Goal: Information Seeking & Learning: Learn about a topic

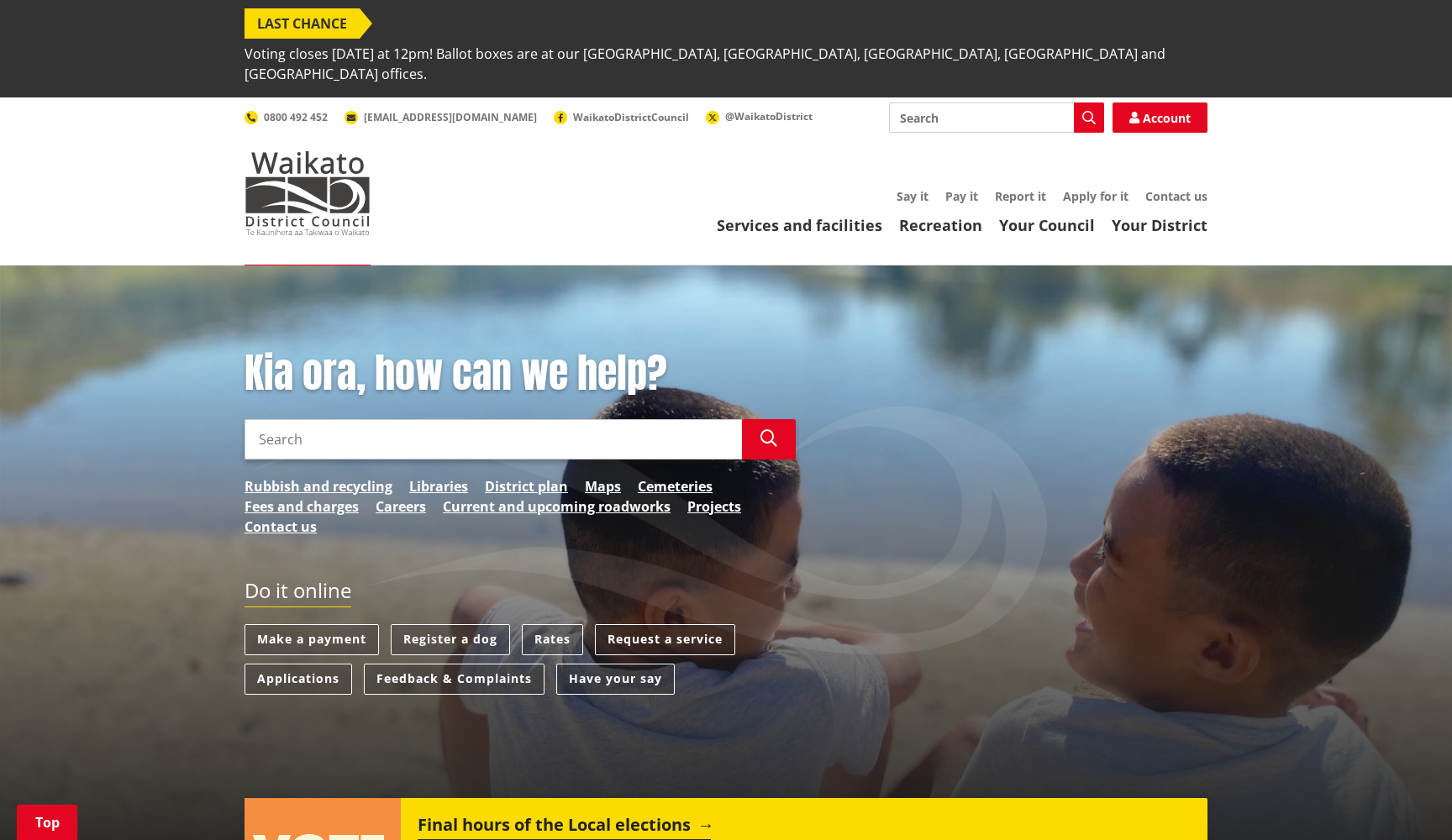
scroll to position [628, 0]
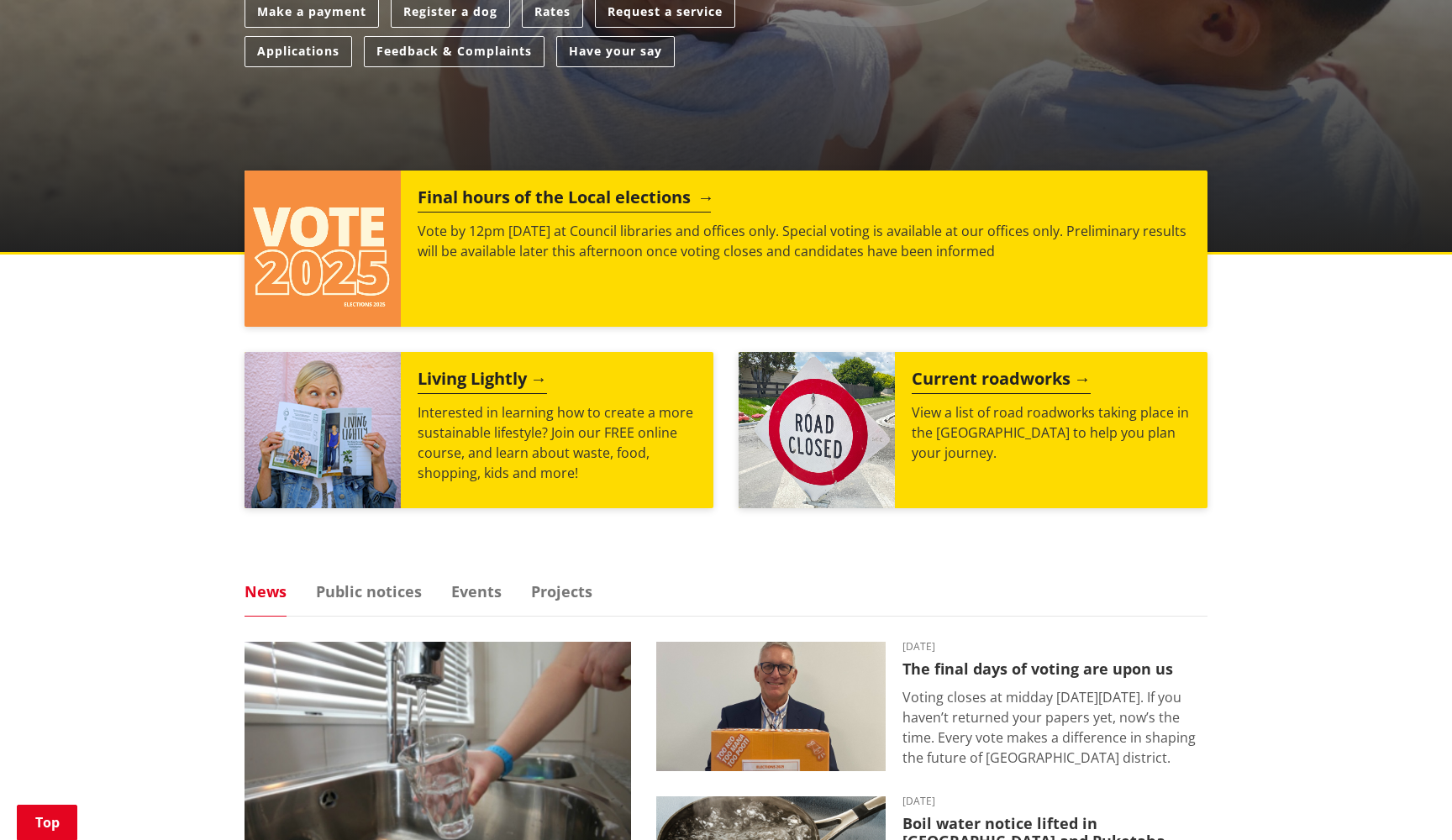
click at [556, 187] on h2 "Final hours of the Local elections" at bounding box center [565, 200] width 293 height 25
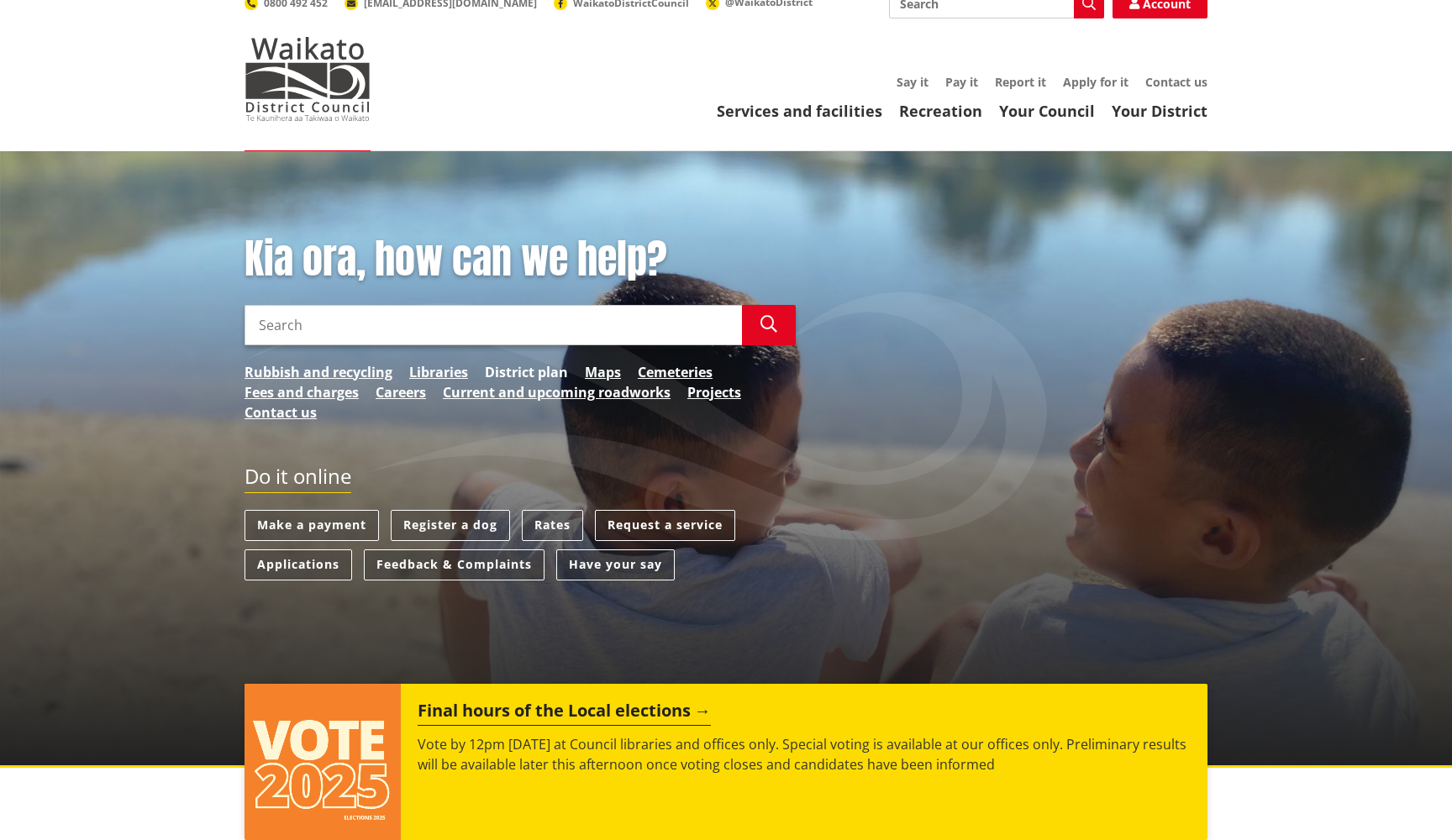
scroll to position [158, 0]
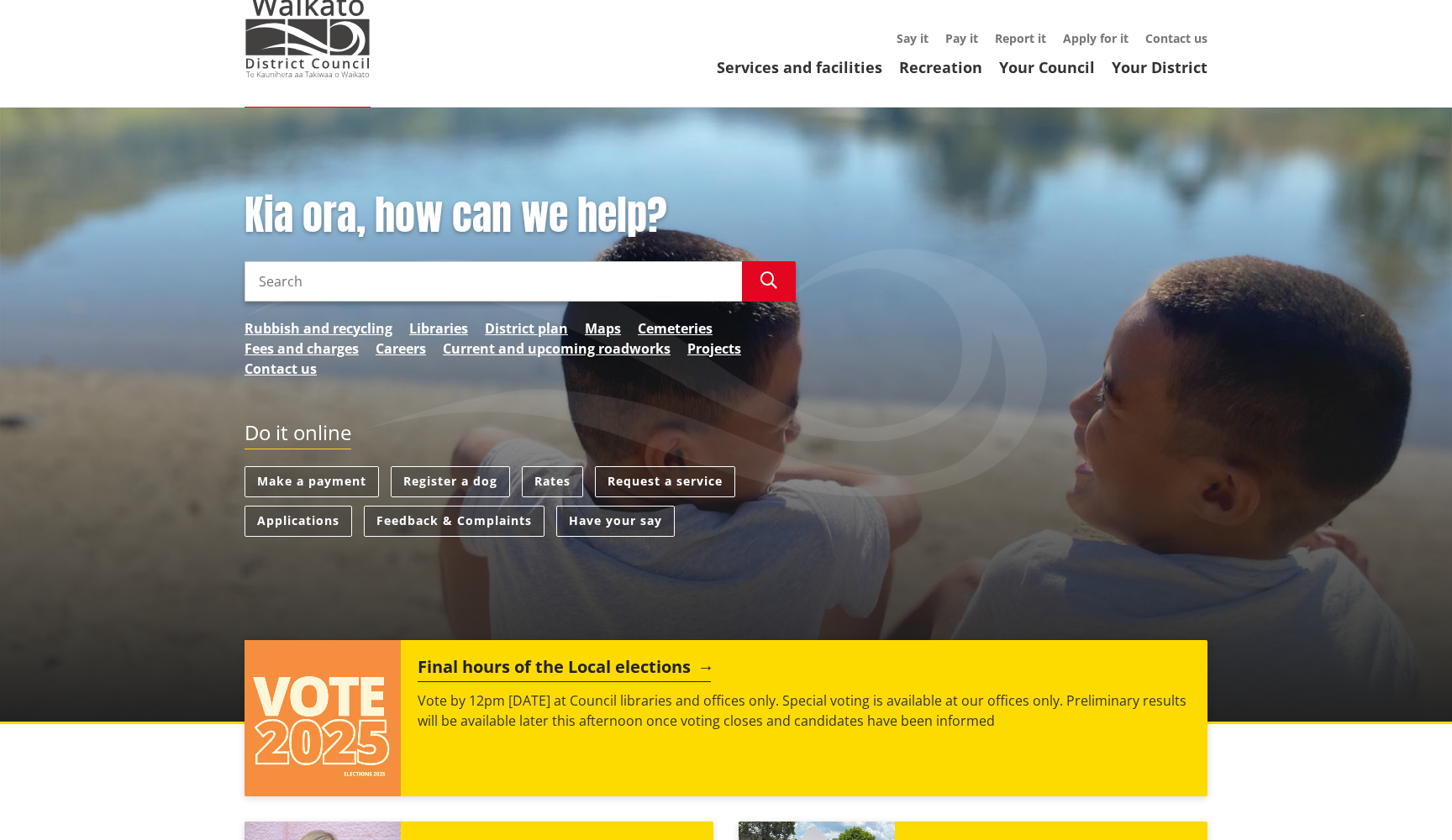
click at [500, 657] on h2 "Final hours of the Local elections" at bounding box center [565, 669] width 293 height 25
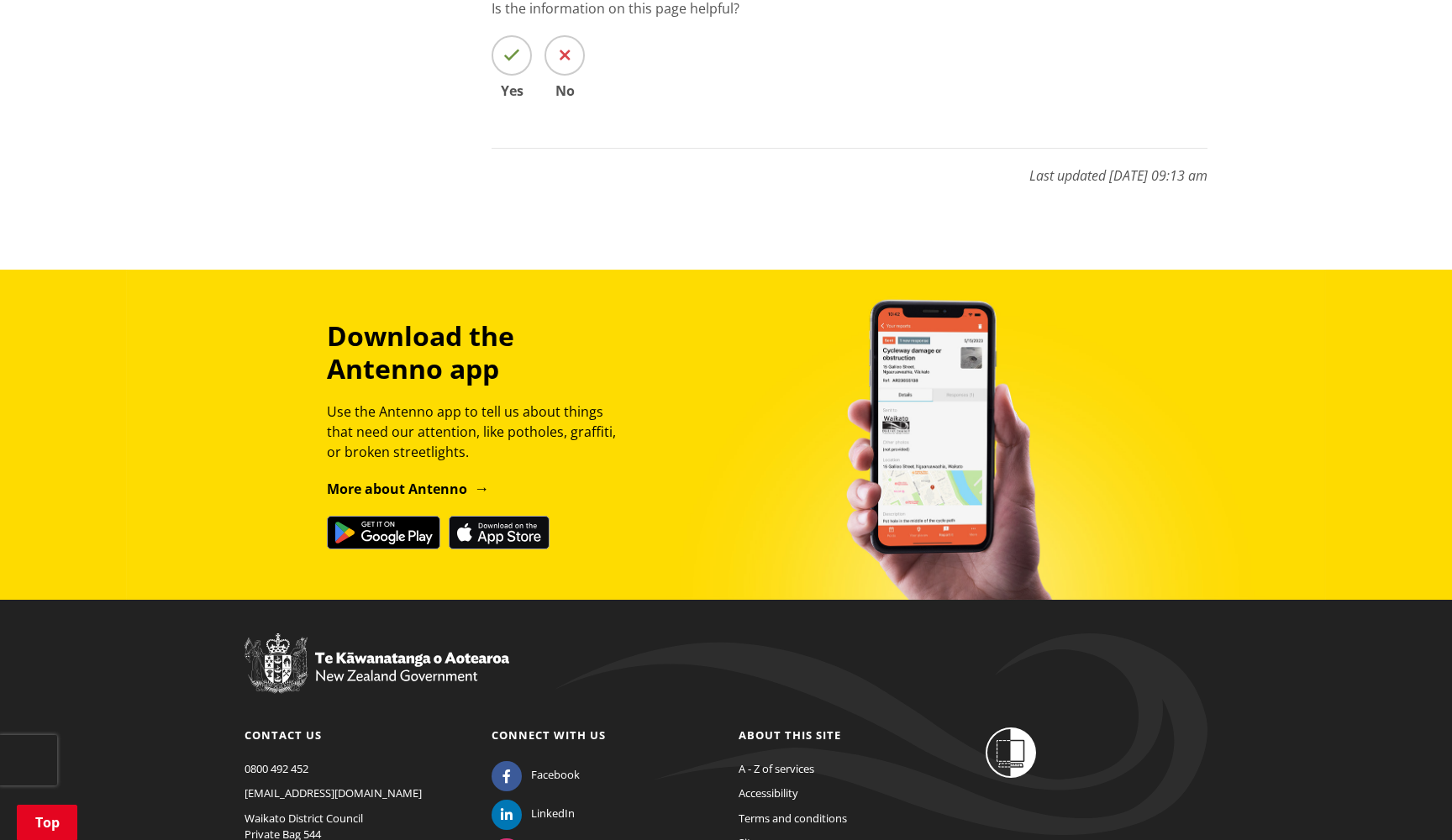
scroll to position [5384, 0]
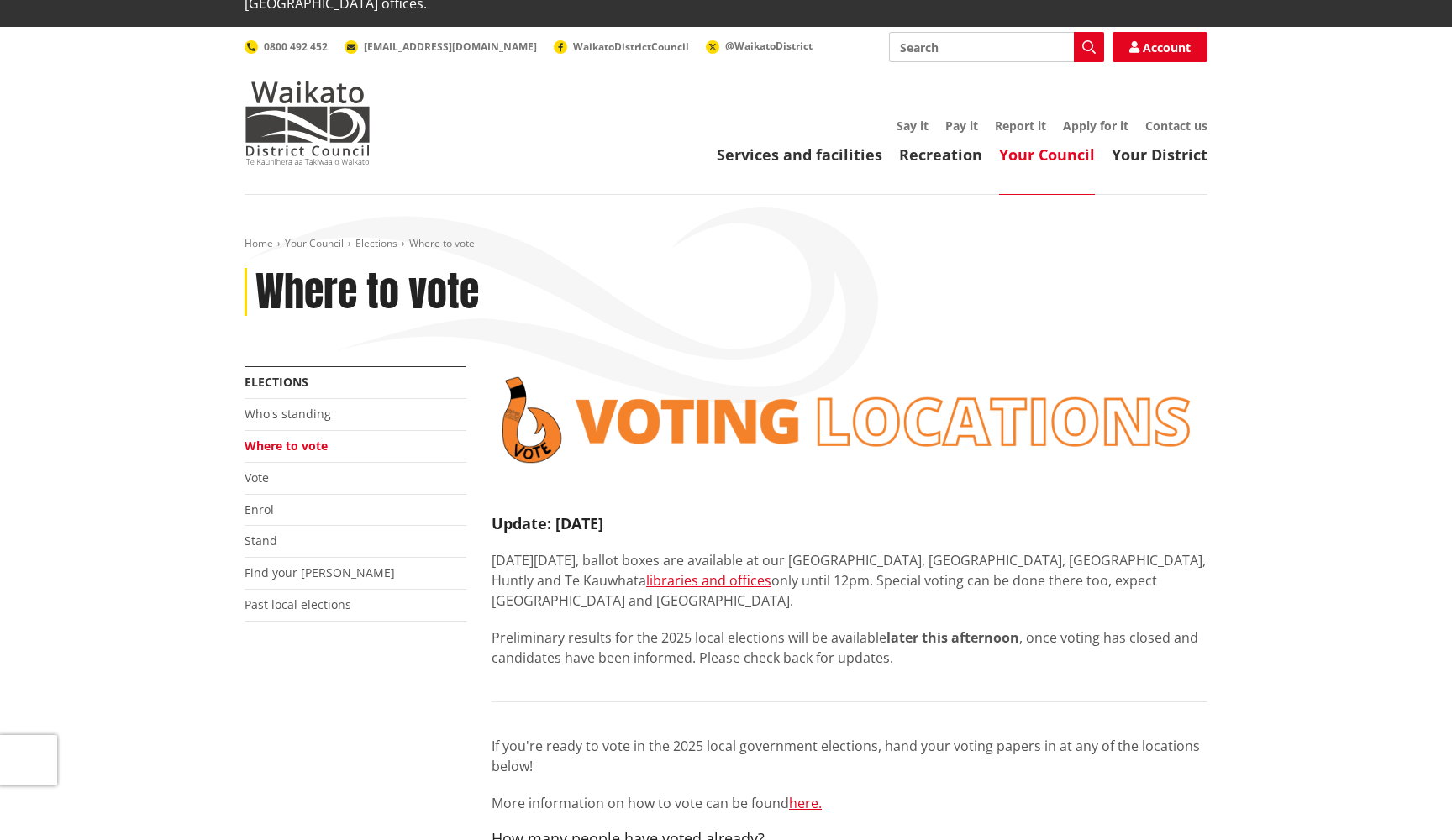
scroll to position [80, 0]
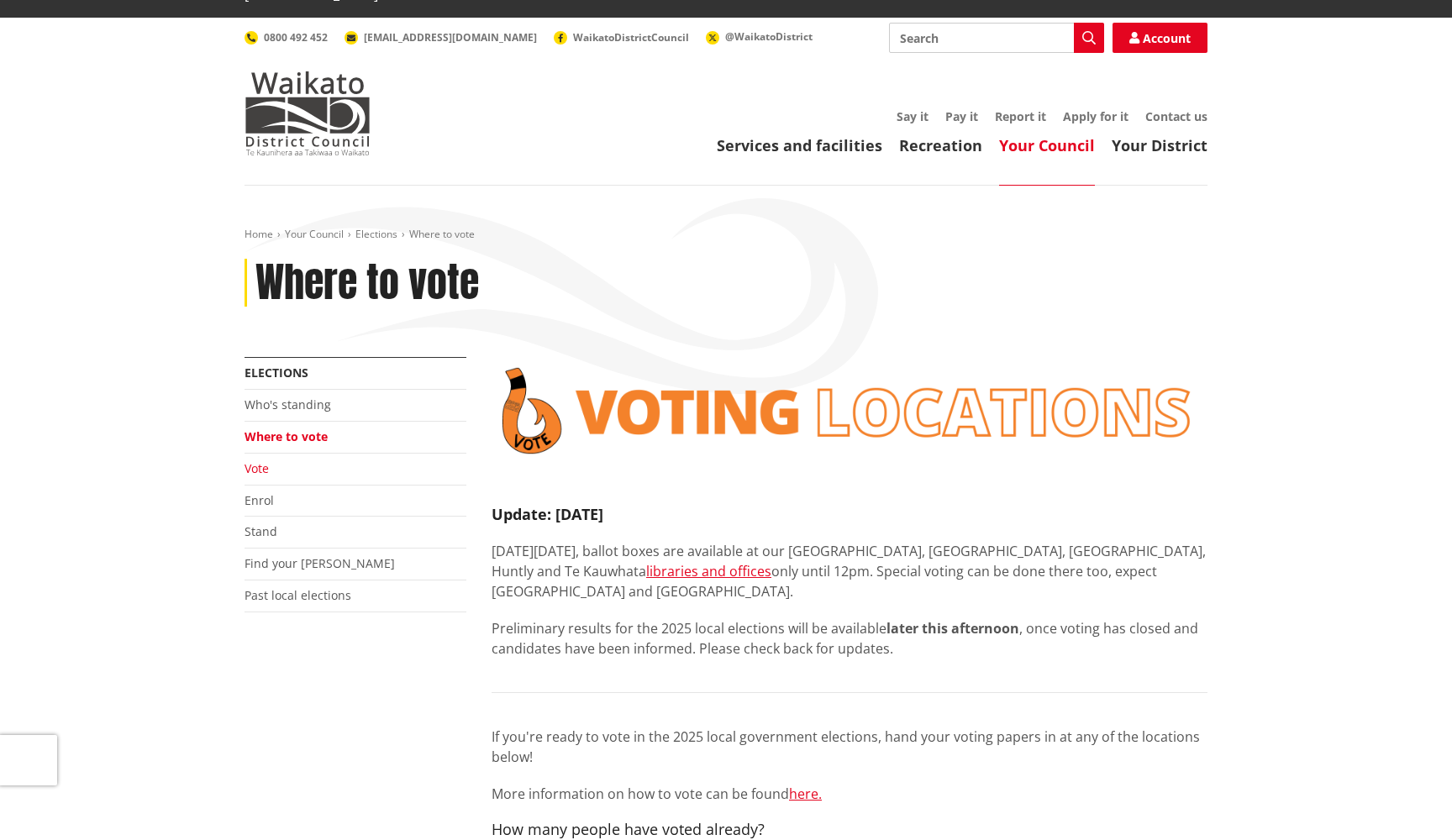
click at [268, 461] on link "Vote" at bounding box center [256, 468] width 24 height 16
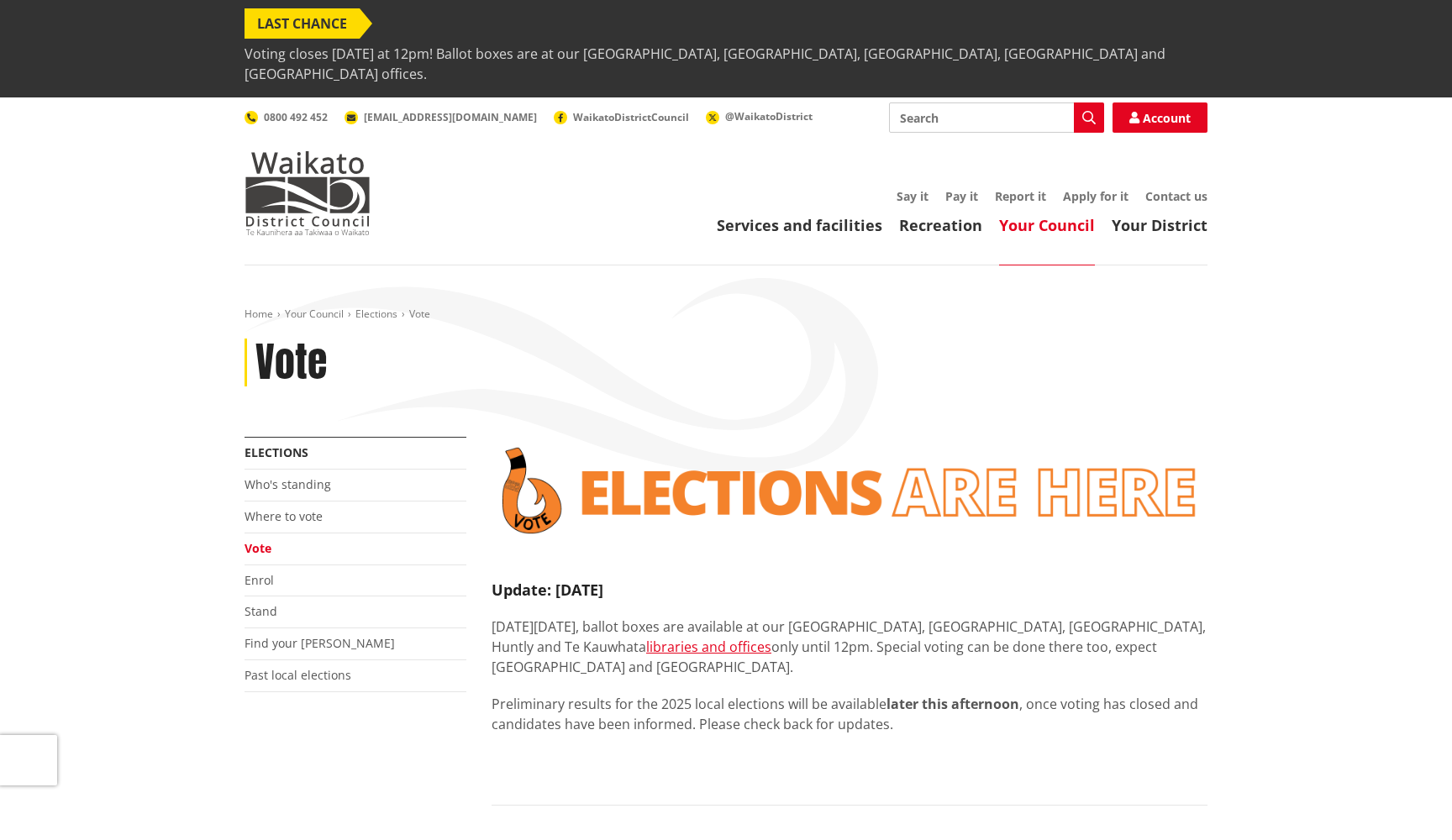
click at [905, 307] on div "Home Your Council Elections Vote Vote" at bounding box center [726, 372] width 988 height 129
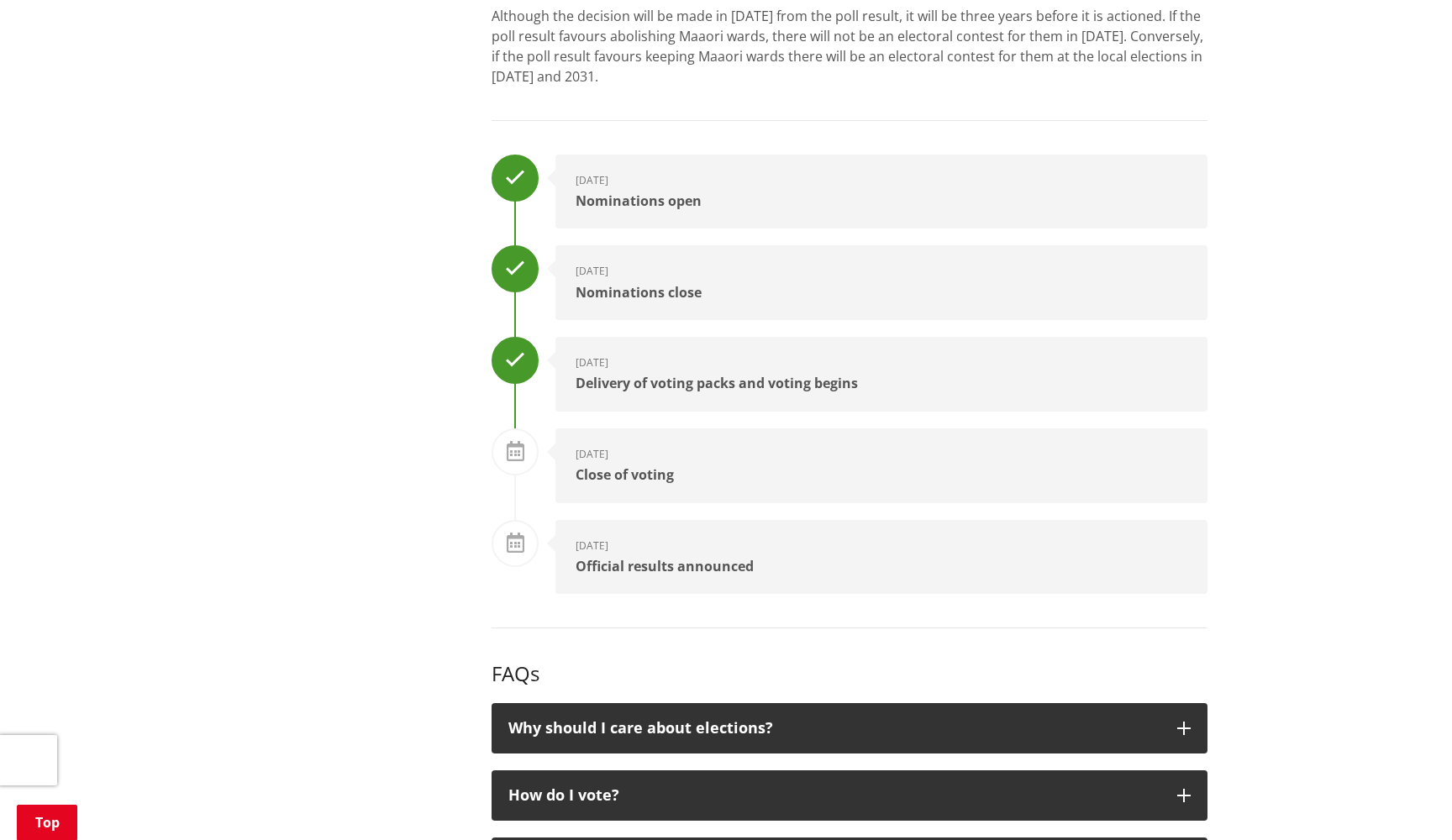
scroll to position [2454, 0]
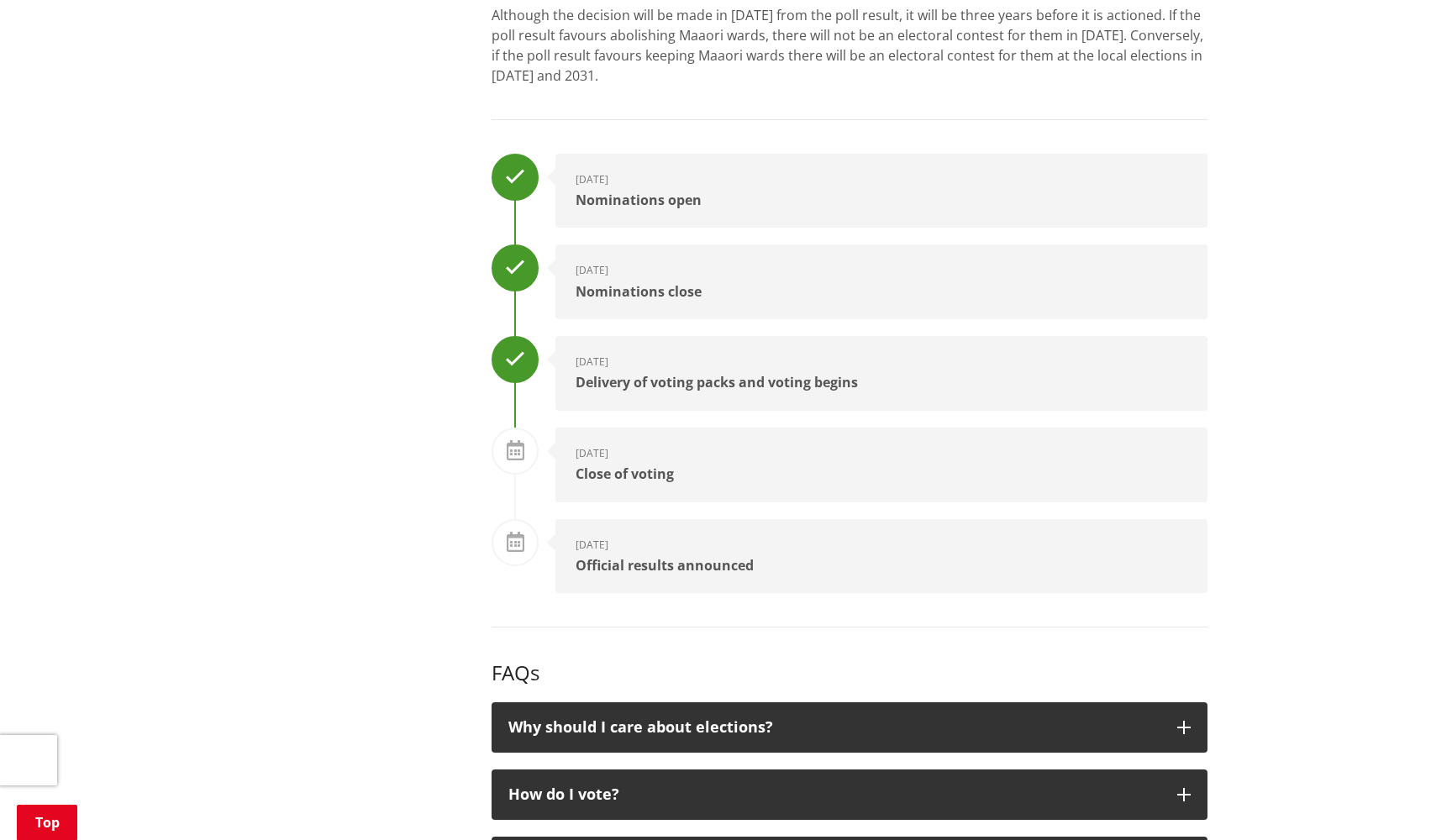
click at [604, 428] on div "11 October 2025 Close of voting" at bounding box center [882, 465] width 652 height 75
click at [623, 539] on div "[DATE]" at bounding box center [881, 544] width 612 height 11
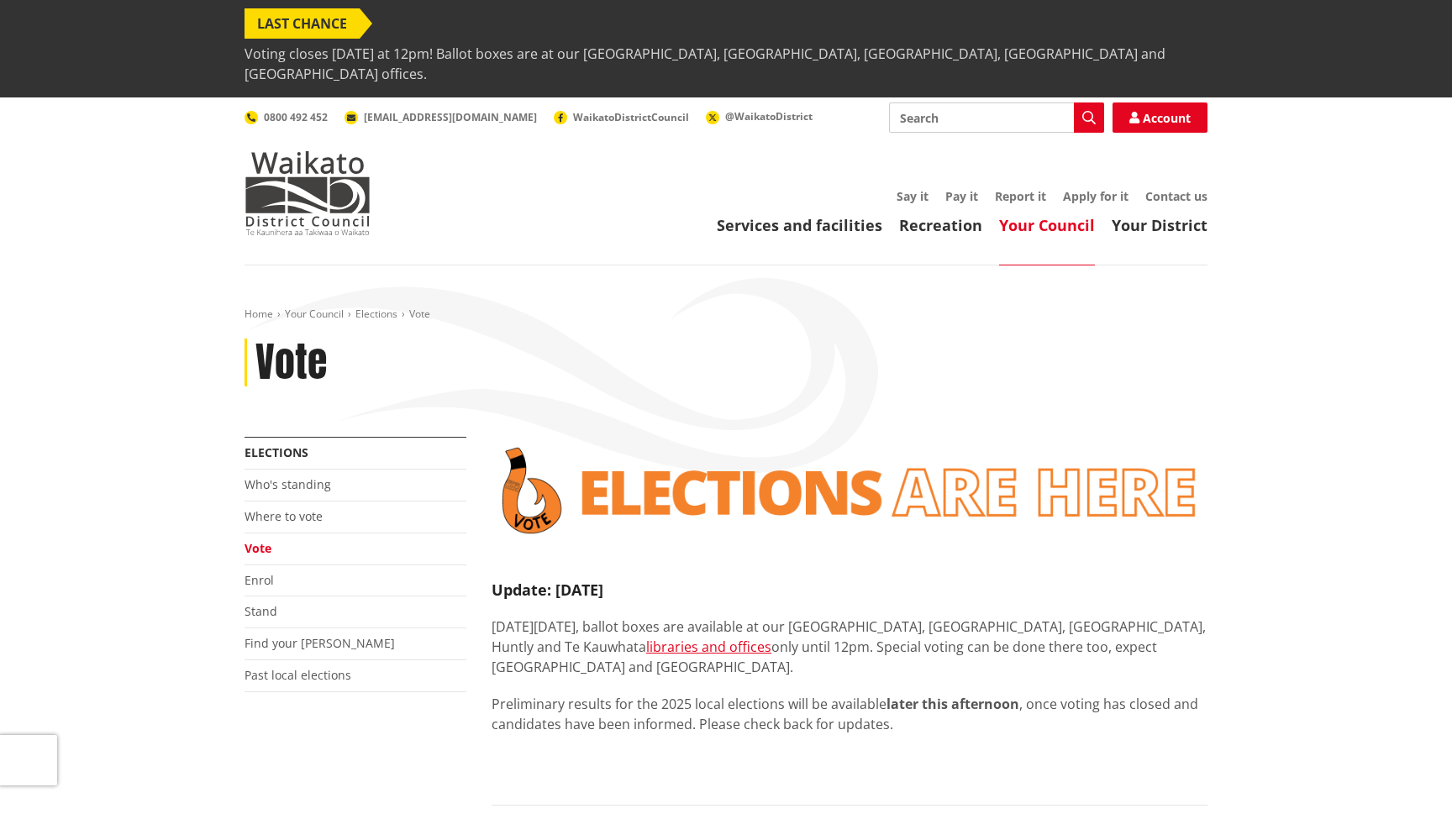
scroll to position [0, 0]
